Goal: Use online tool/utility: Use online tool/utility

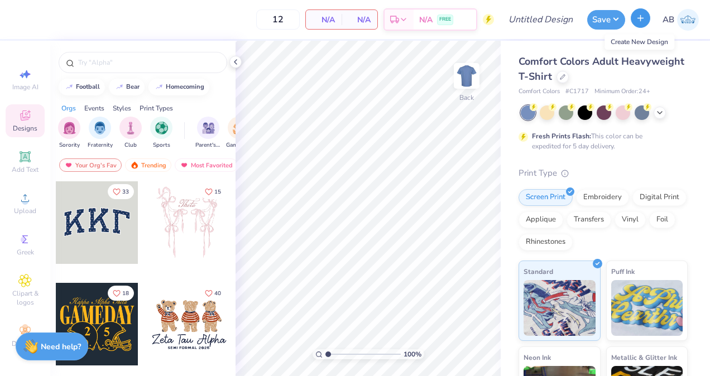
click at [641, 18] on line "button" at bounding box center [641, 18] width 6 height 0
click at [232, 61] on icon at bounding box center [235, 61] width 9 height 9
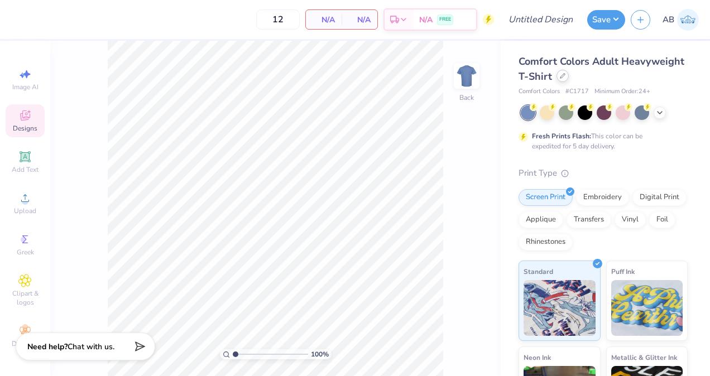
click at [565, 75] on icon at bounding box center [563, 76] width 6 height 6
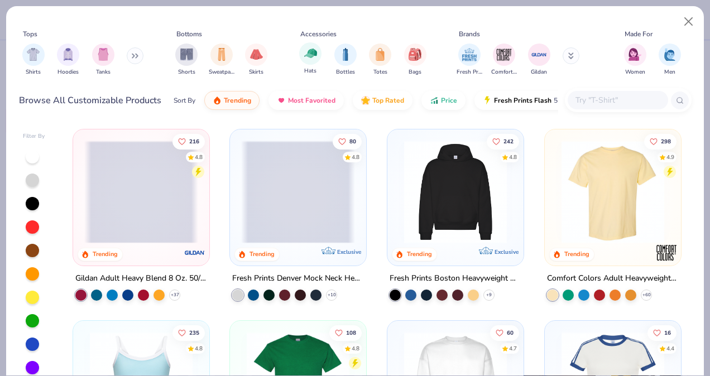
click at [320, 67] on div "Hats" at bounding box center [310, 58] width 22 height 33
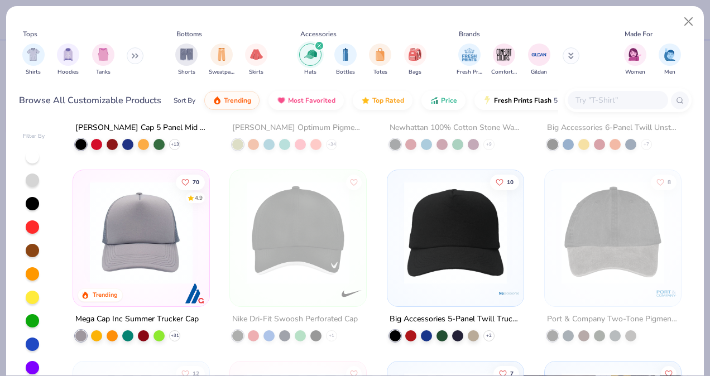
scroll to position [86, 0]
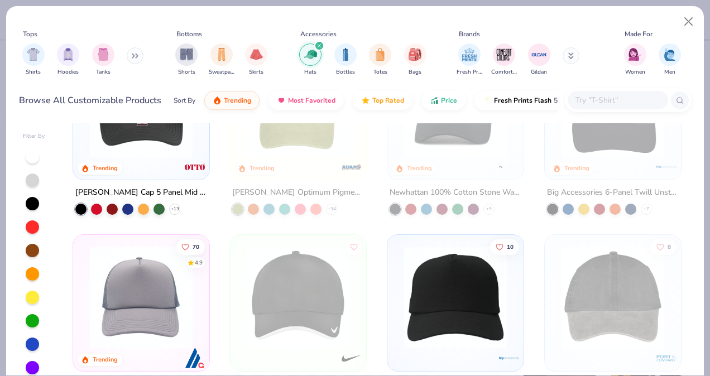
click at [170, 155] on img at bounding box center [141, 106] width 114 height 103
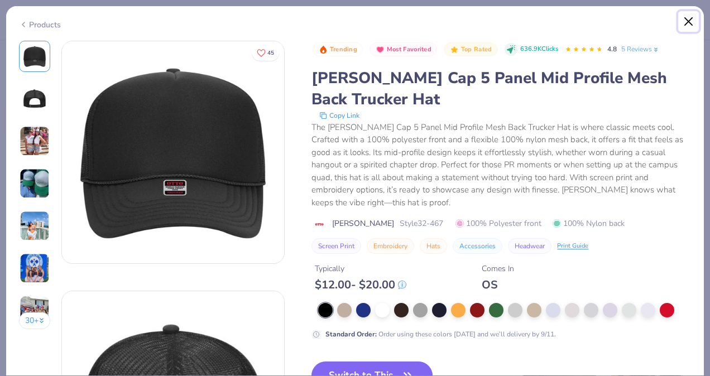
click at [686, 16] on button "Close" at bounding box center [688, 21] width 21 height 21
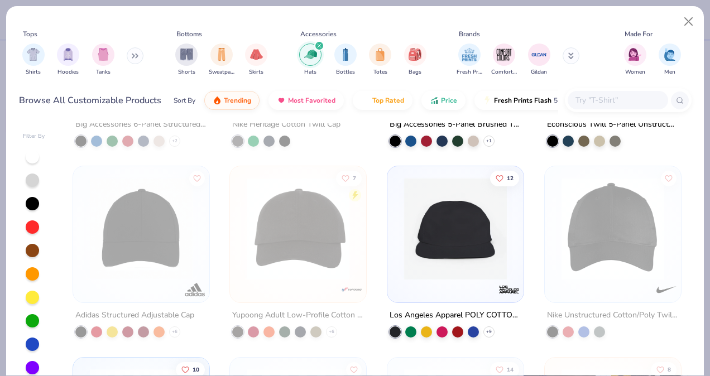
scroll to position [539, 0]
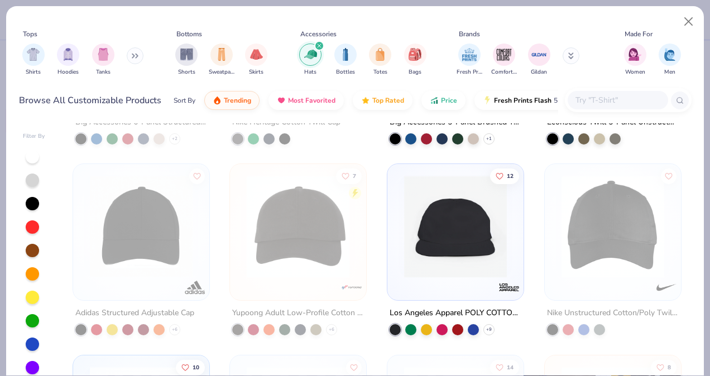
click at [455, 224] on img at bounding box center [455, 226] width 114 height 103
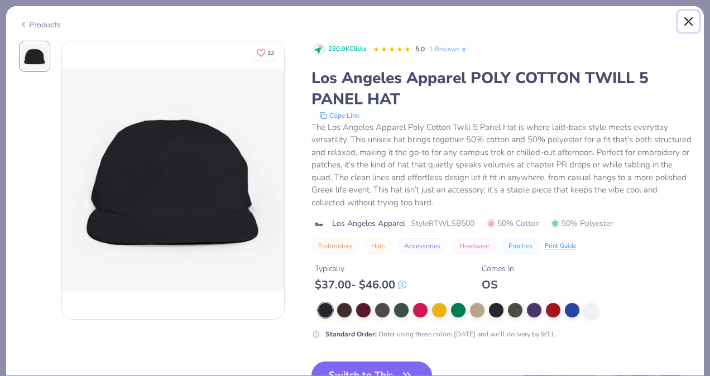
click at [685, 24] on button "Close" at bounding box center [688, 21] width 21 height 21
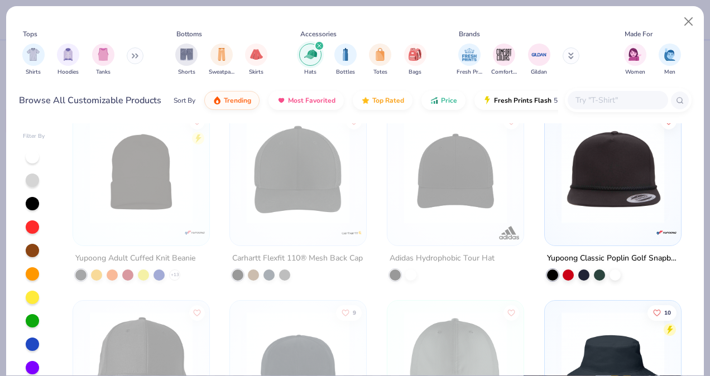
scroll to position [983, 0]
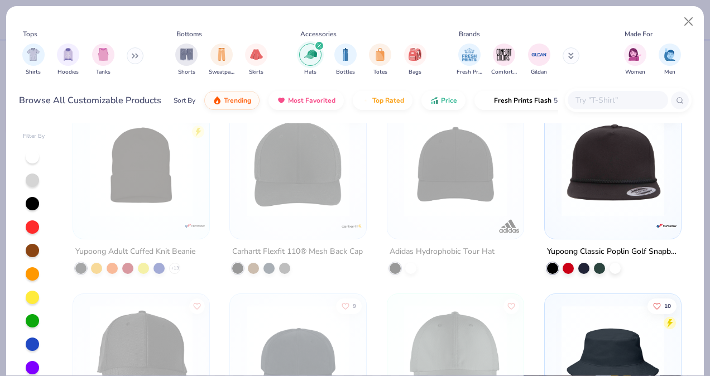
click at [581, 175] on img at bounding box center [613, 165] width 114 height 103
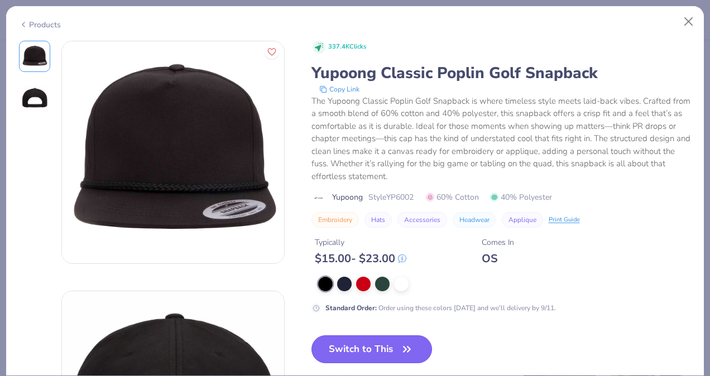
click at [382, 339] on button "Switch to This" at bounding box center [371, 349] width 121 height 28
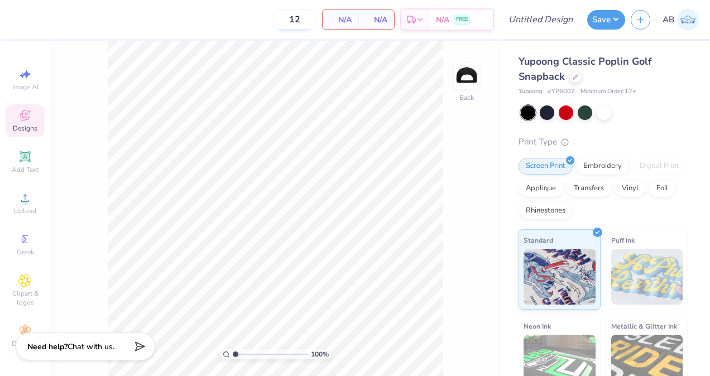
click at [307, 17] on input "12" at bounding box center [295, 19] width 44 height 20
type input "1"
click at [25, 127] on span "Designs" at bounding box center [25, 128] width 25 height 9
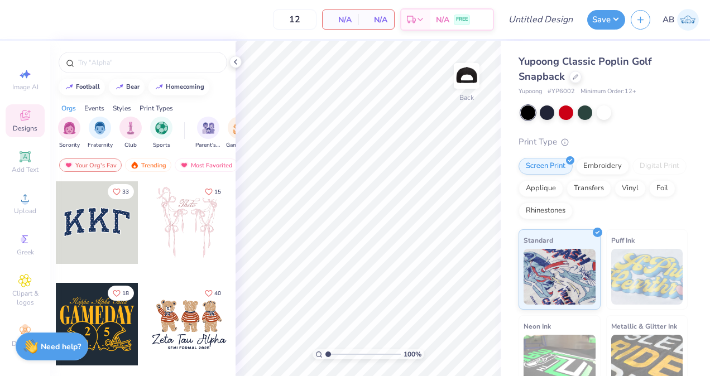
click at [117, 229] on div at bounding box center [97, 222] width 83 height 83
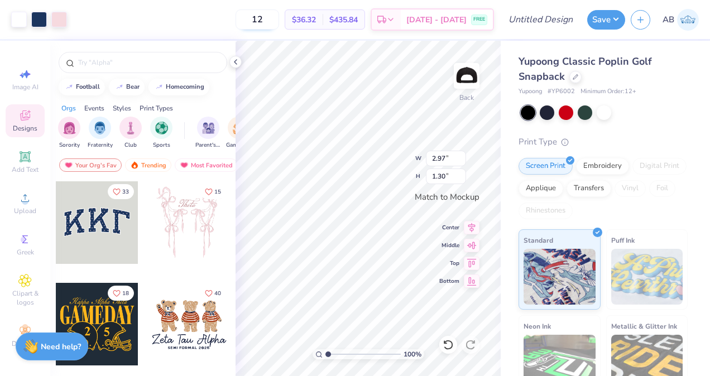
click at [279, 16] on input "12" at bounding box center [257, 19] width 44 height 20
type input "1"
type input "12"
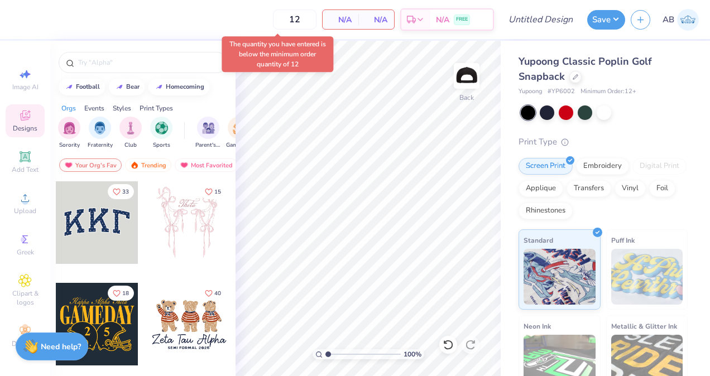
click at [234, 107] on div "Orgs Events Styles Print Types" at bounding box center [142, 106] width 185 height 16
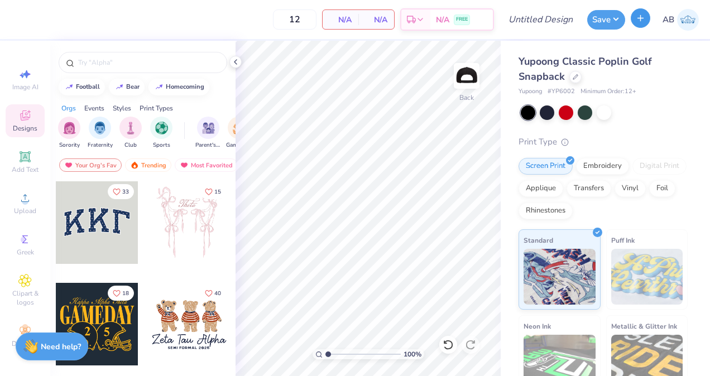
click at [634, 15] on button "button" at bounding box center [641, 18] width 20 height 20
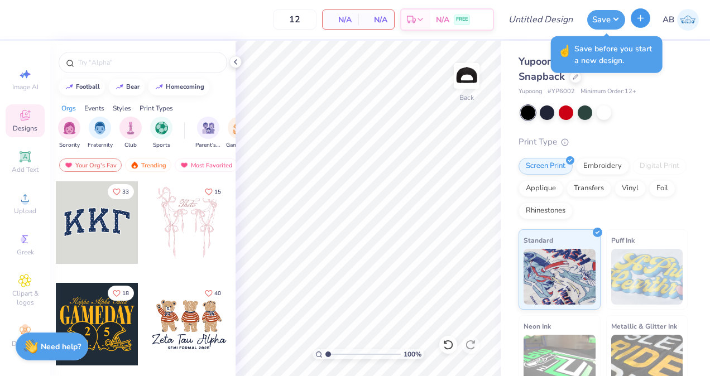
click at [642, 15] on icon "button" at bounding box center [640, 17] width 9 height 9
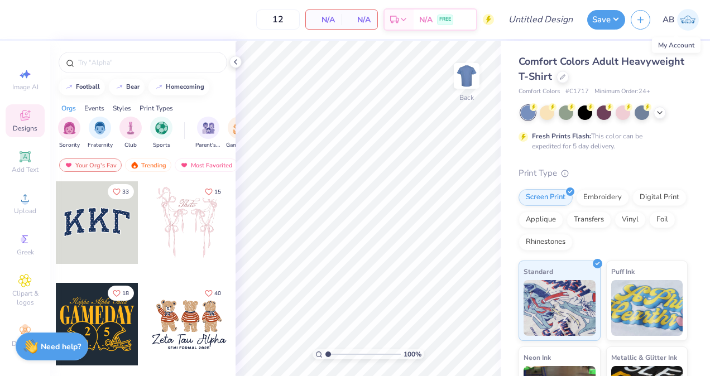
click at [682, 17] on img at bounding box center [688, 20] width 22 height 22
click at [102, 61] on input "text" at bounding box center [148, 62] width 143 height 11
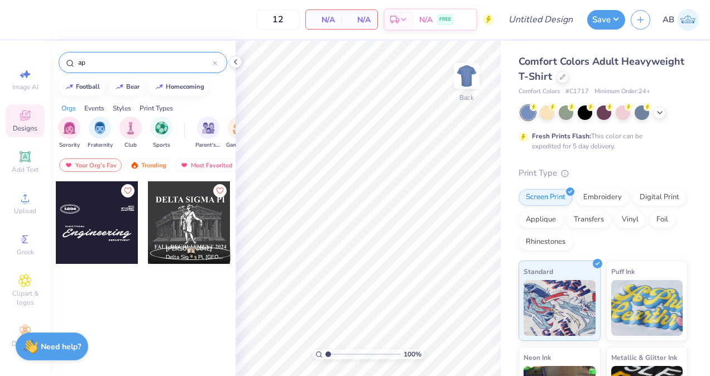
type input "a"
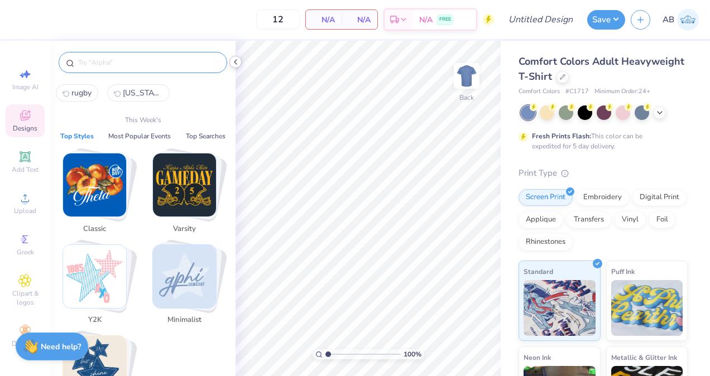
click at [233, 61] on icon at bounding box center [235, 61] width 9 height 9
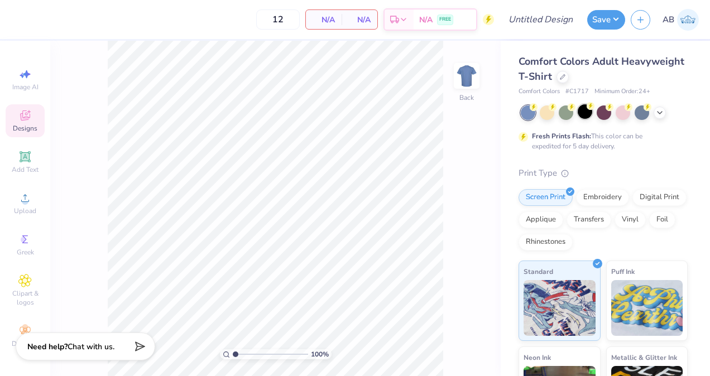
click at [592, 111] on div at bounding box center [585, 111] width 15 height 15
click at [29, 85] on span "Image AI" at bounding box center [25, 87] width 26 height 9
select select "4"
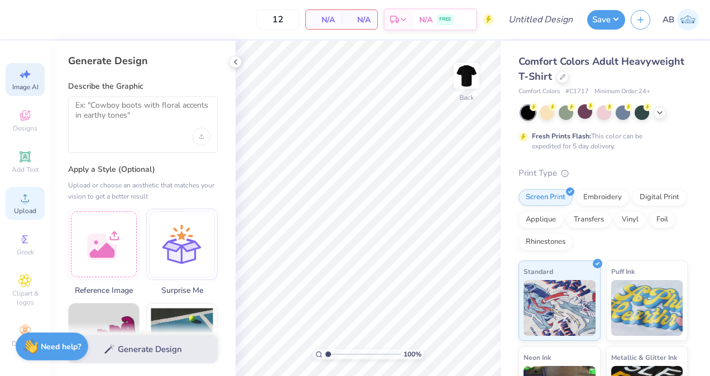
click at [27, 202] on icon at bounding box center [25, 198] width 8 height 8
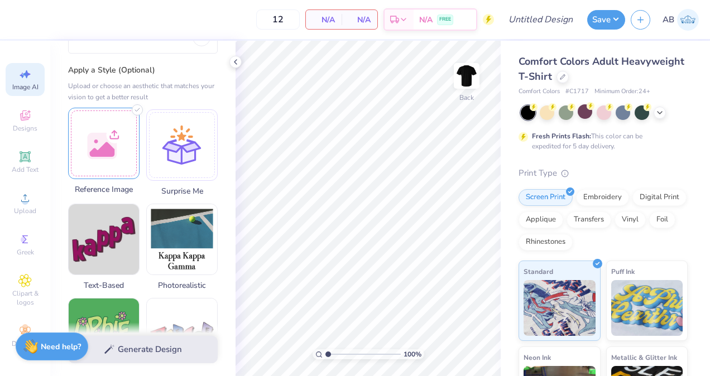
click at [118, 148] on div at bounding box center [103, 143] width 71 height 71
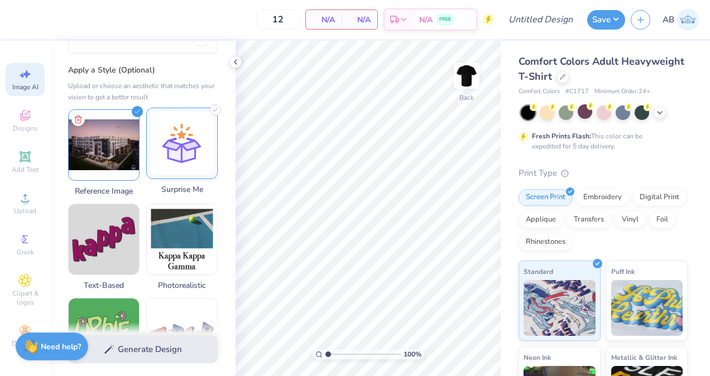
scroll to position [0, 0]
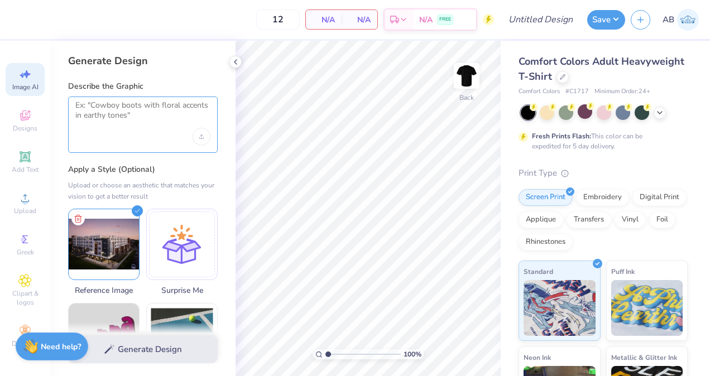
click at [178, 107] on textarea at bounding box center [142, 114] width 135 height 28
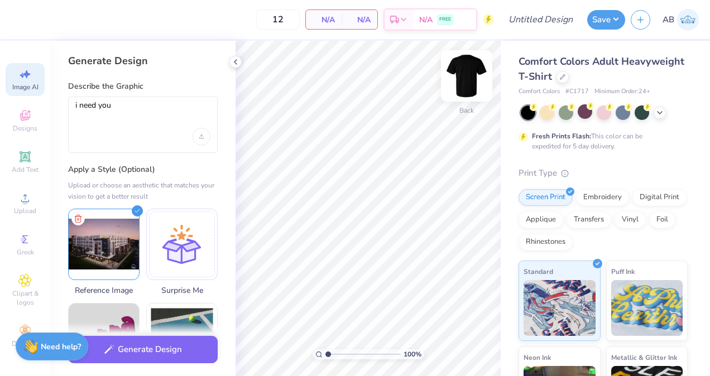
click at [470, 74] on img at bounding box center [466, 76] width 45 height 45
click at [184, 97] on div "i need you" at bounding box center [143, 125] width 150 height 56
click at [181, 110] on textarea "i need you" at bounding box center [142, 114] width 135 height 28
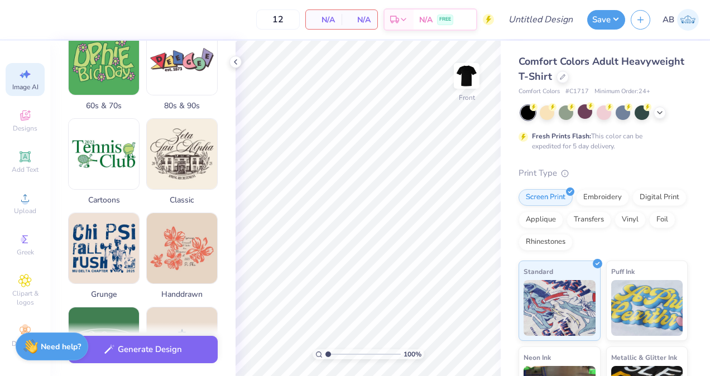
scroll to position [372, 0]
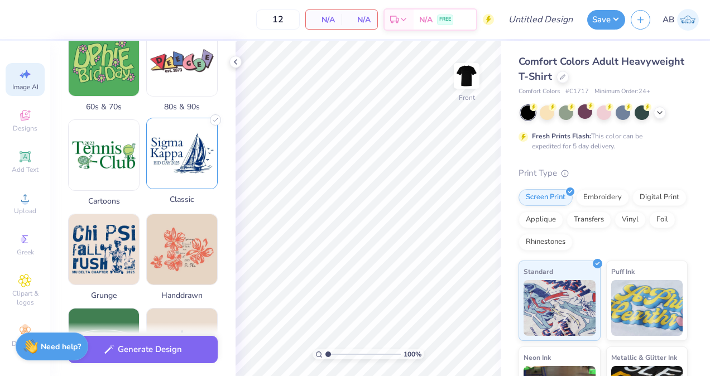
type textarea "i need you to recreate the buildinmg in a pencil form"
click at [187, 176] on img at bounding box center [182, 153] width 70 height 70
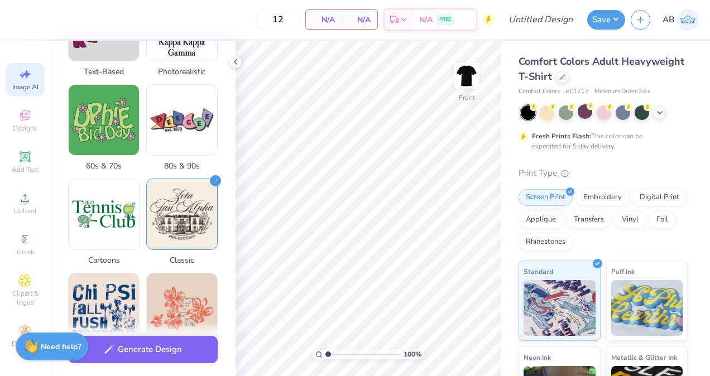
scroll to position [341, 0]
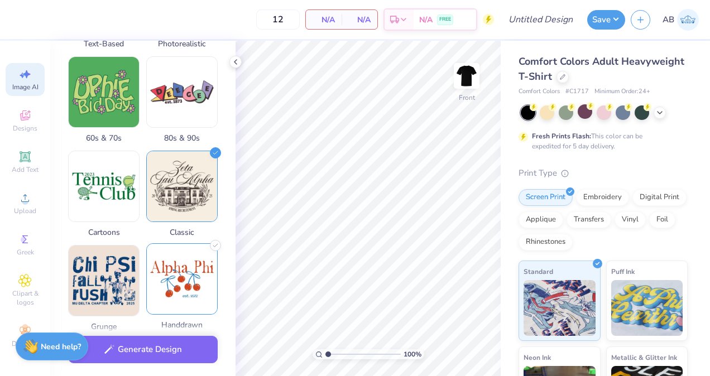
click at [199, 273] on img at bounding box center [182, 279] width 70 height 70
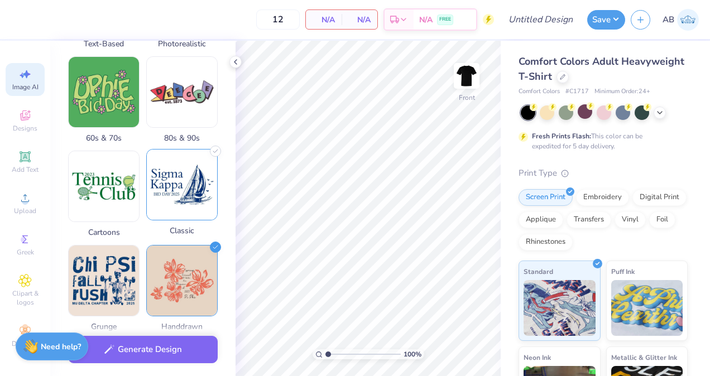
click at [192, 171] on img at bounding box center [182, 185] width 70 height 70
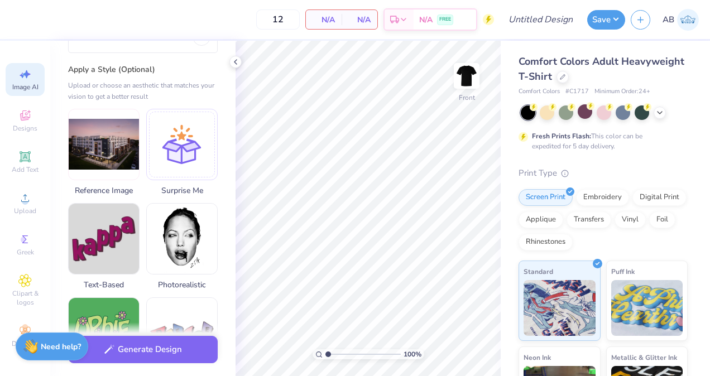
scroll to position [98, 0]
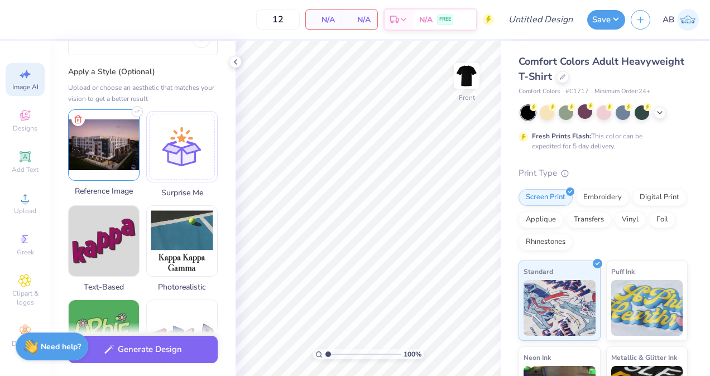
click at [114, 142] on img at bounding box center [104, 145] width 70 height 70
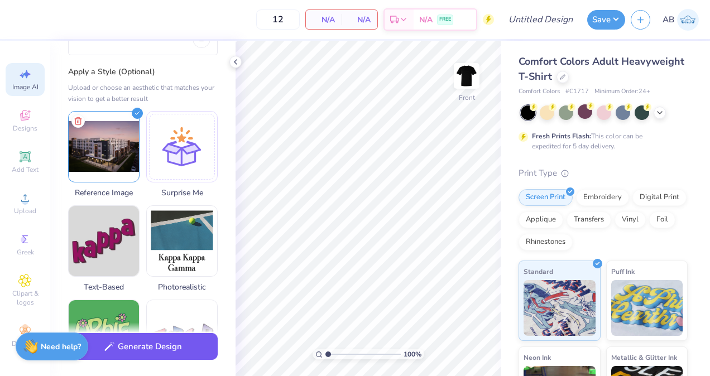
click at [199, 357] on button "Generate Design" at bounding box center [143, 346] width 150 height 27
